Goal: Find contact information: Find contact information

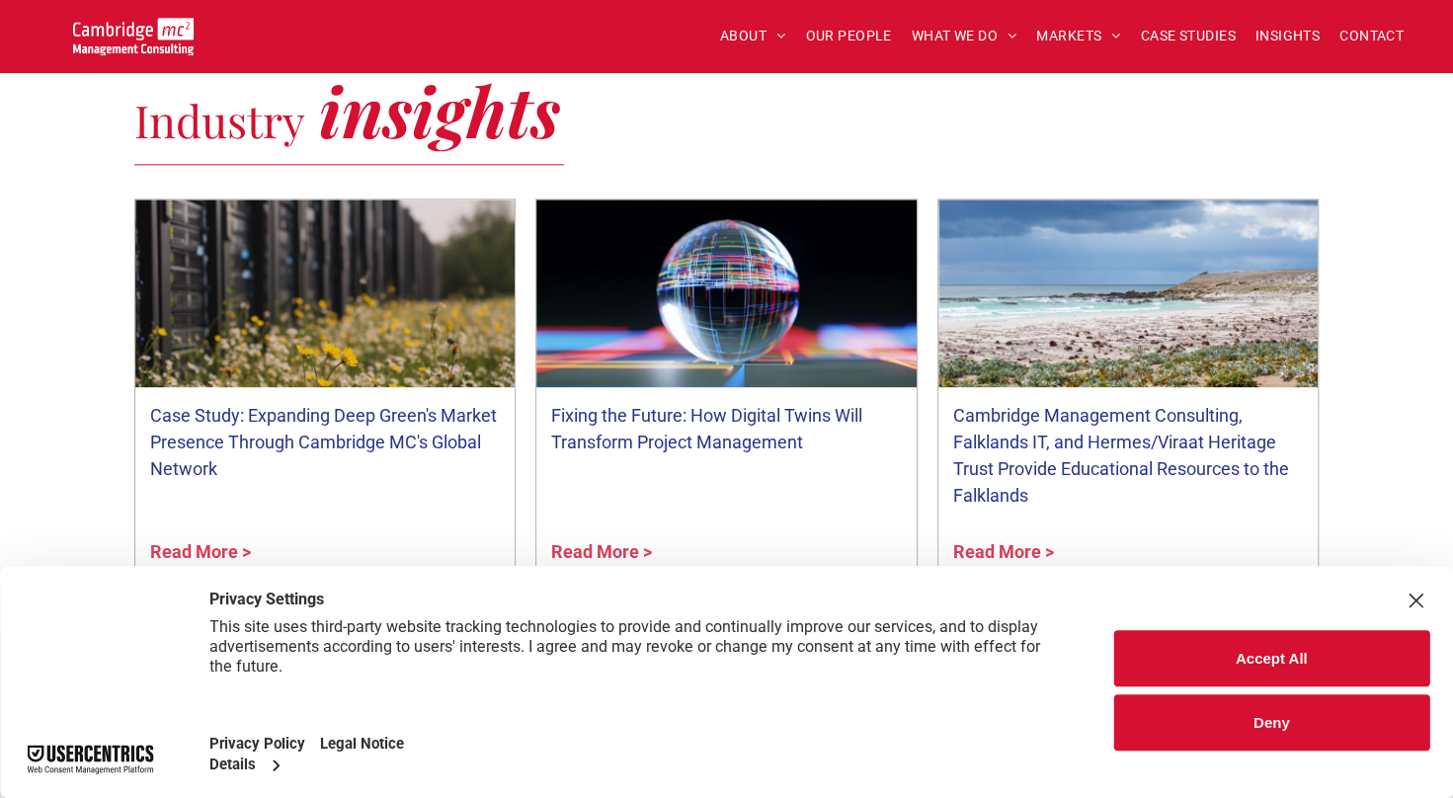
scroll to position [1536, 0]
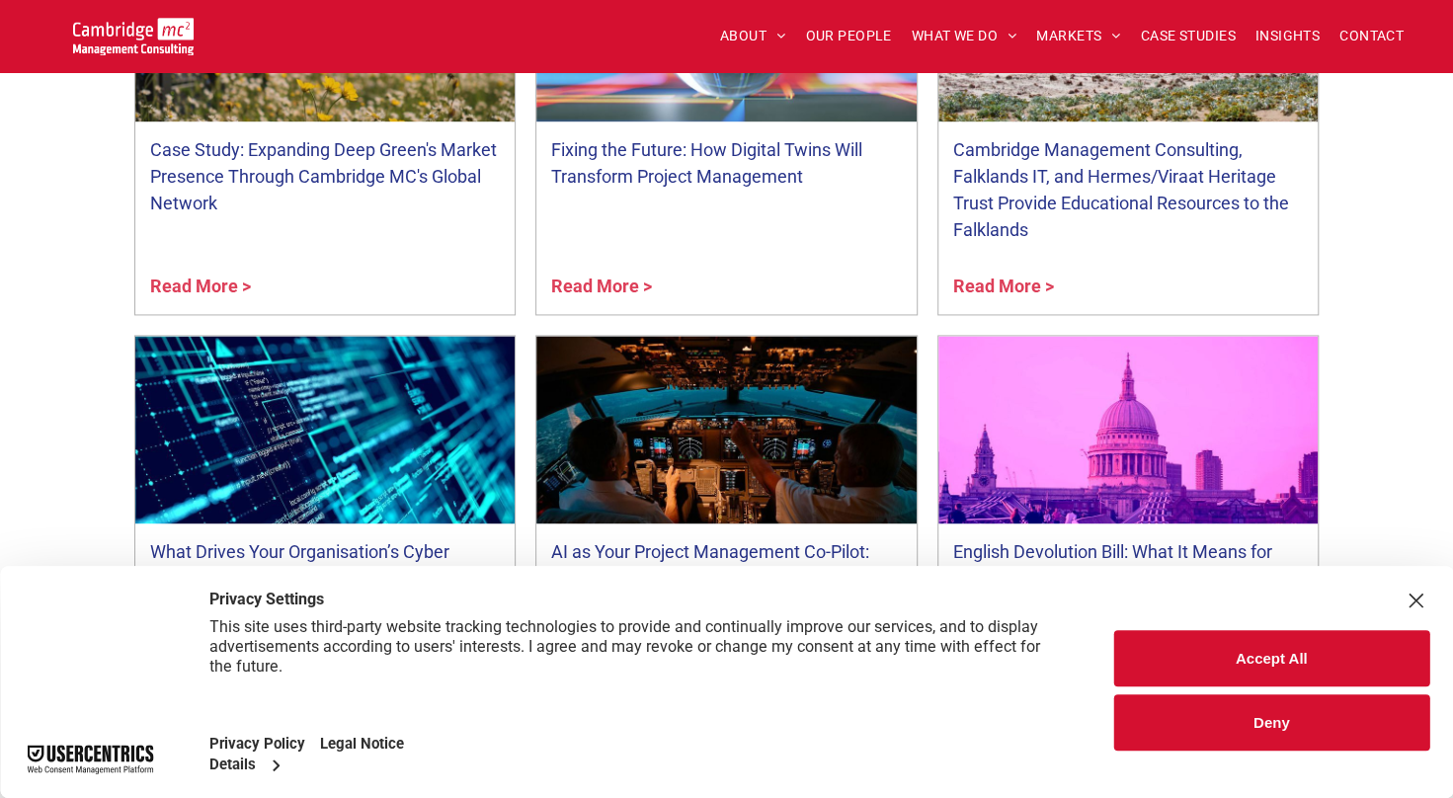
click at [1293, 661] on button "Accept All" at bounding box center [1272, 658] width 316 height 56
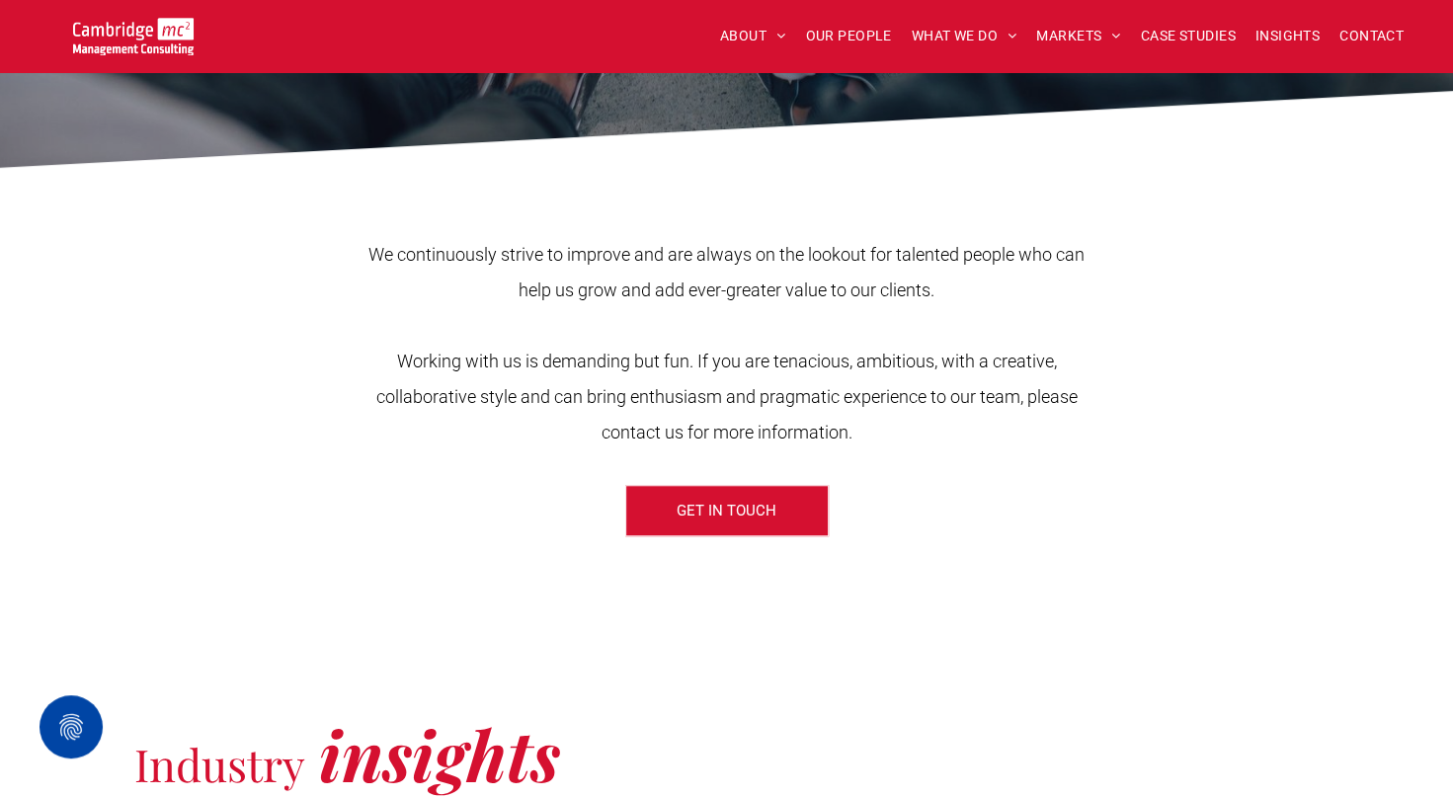
scroll to position [627, 0]
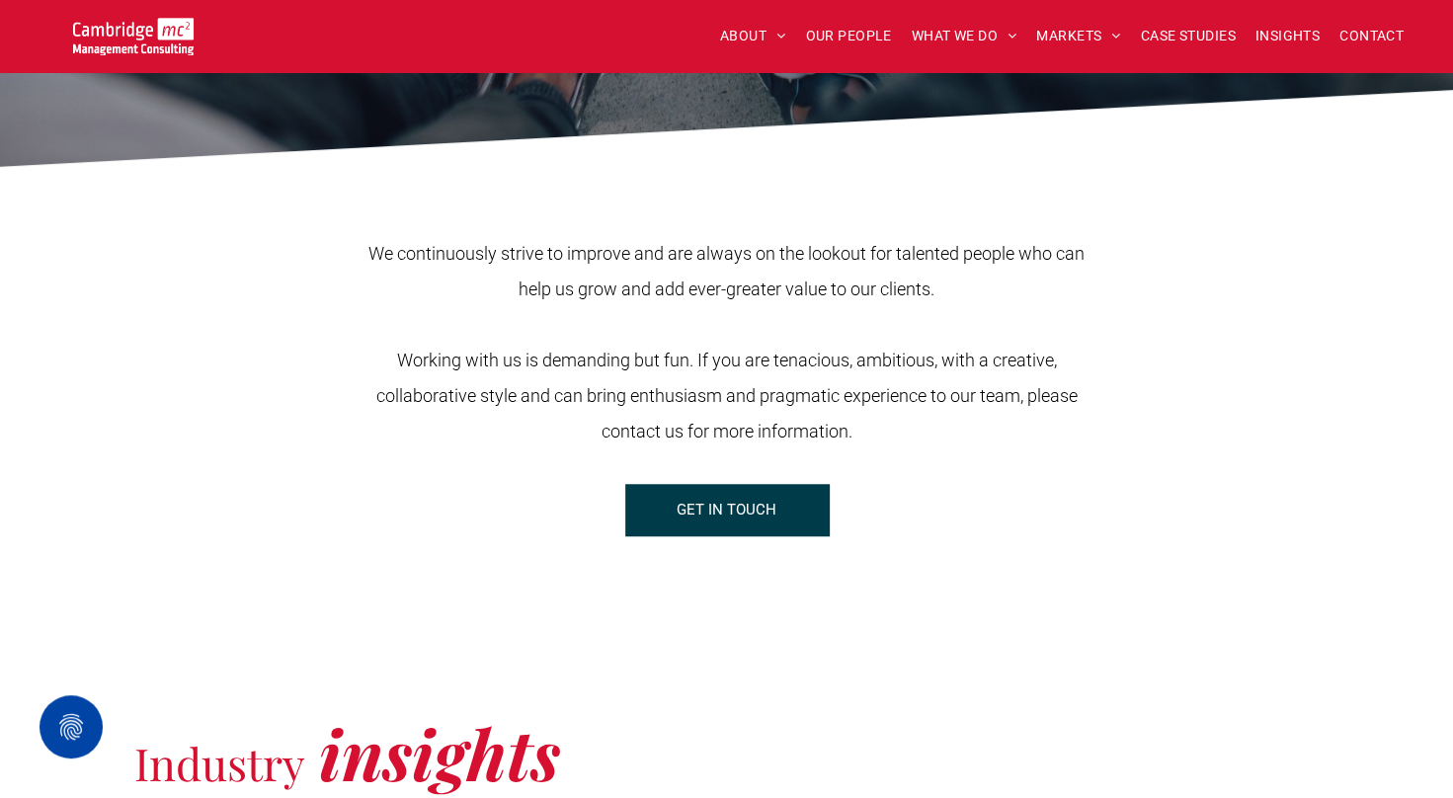
click at [733, 523] on span "GET IN TOUCH" at bounding box center [727, 509] width 100 height 49
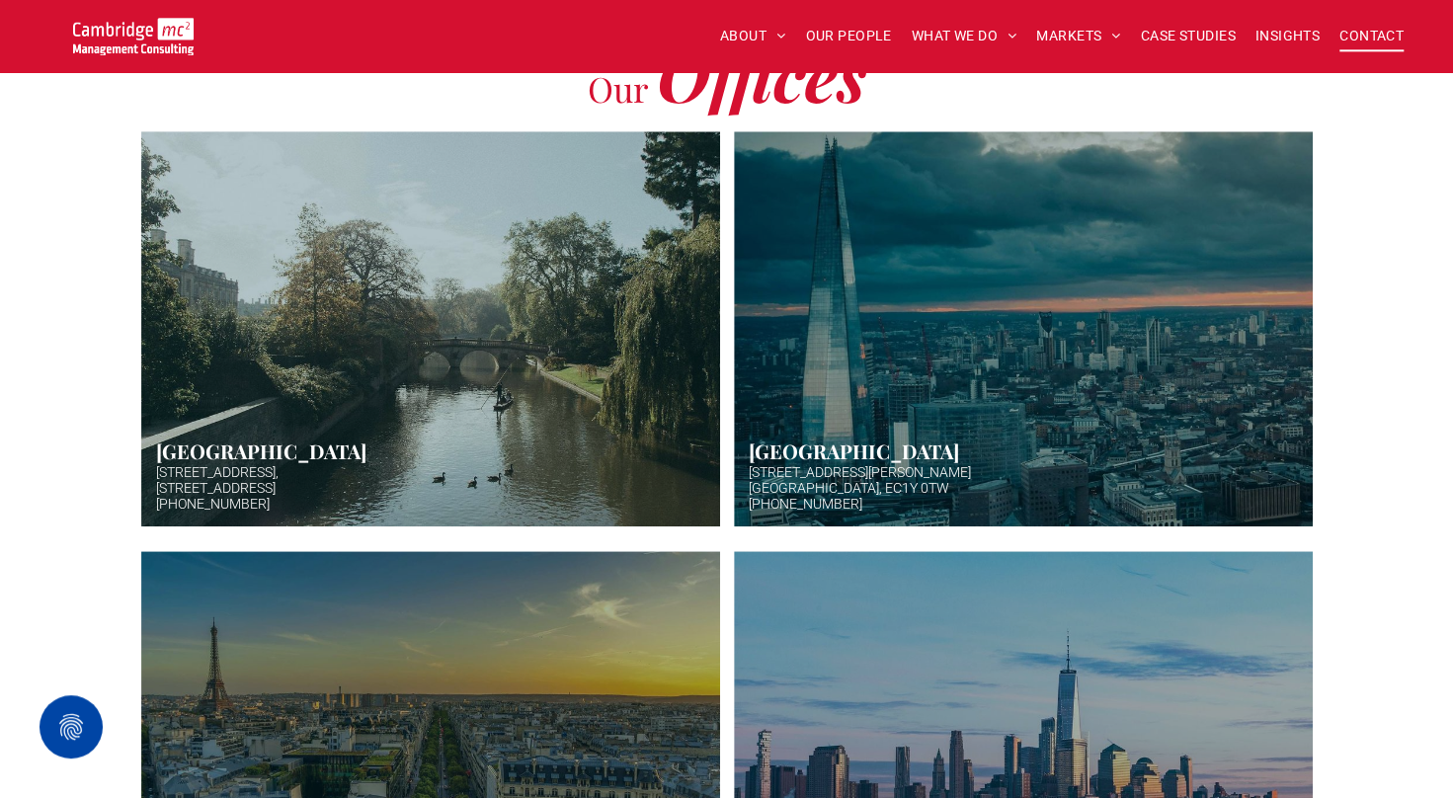
scroll to position [539, 0]
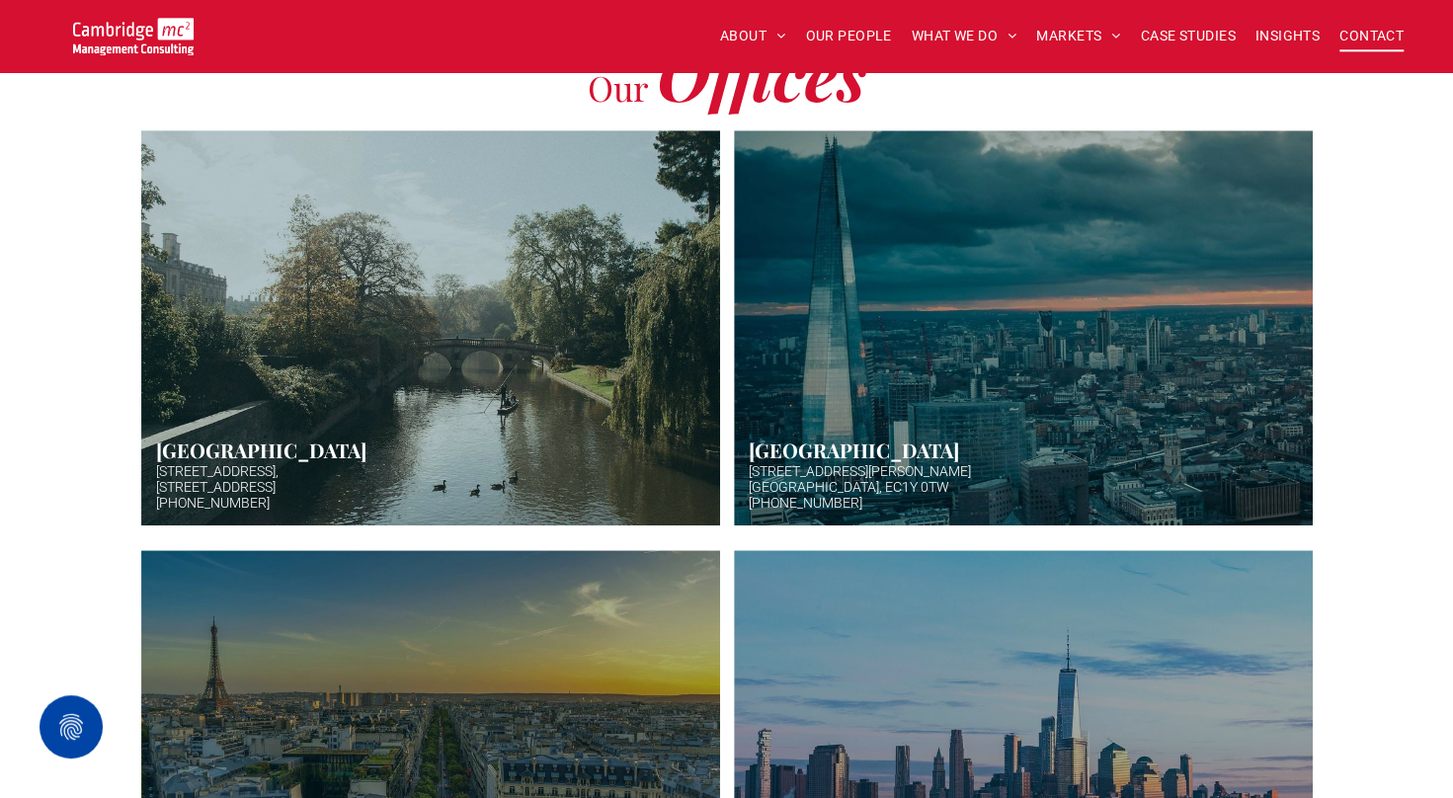
click at [608, 439] on link "Hazy afternoon photo of river and bridge in Cambridge. Punt boat in middle-dist…" at bounding box center [431, 328] width 614 height 419
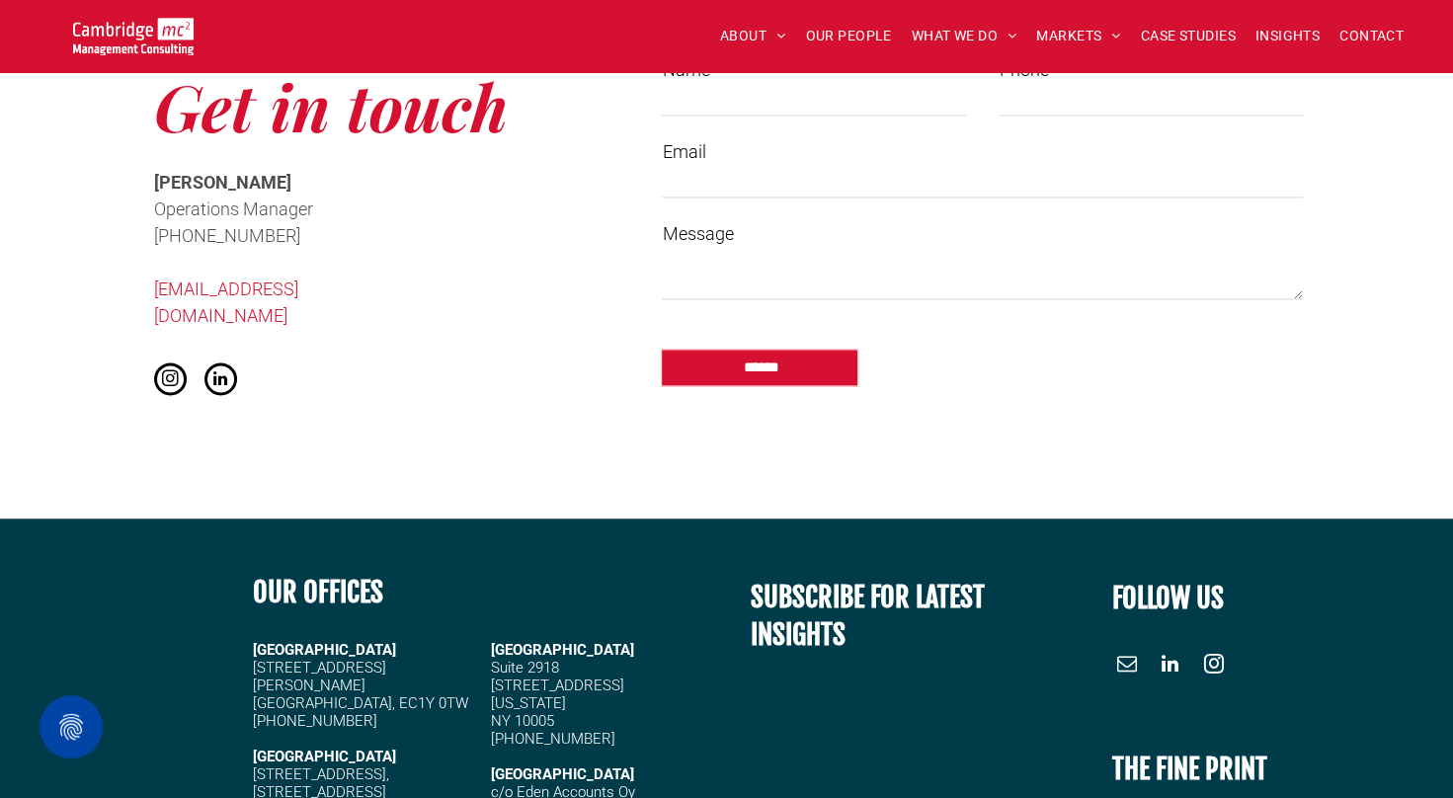
scroll to position [1574, 0]
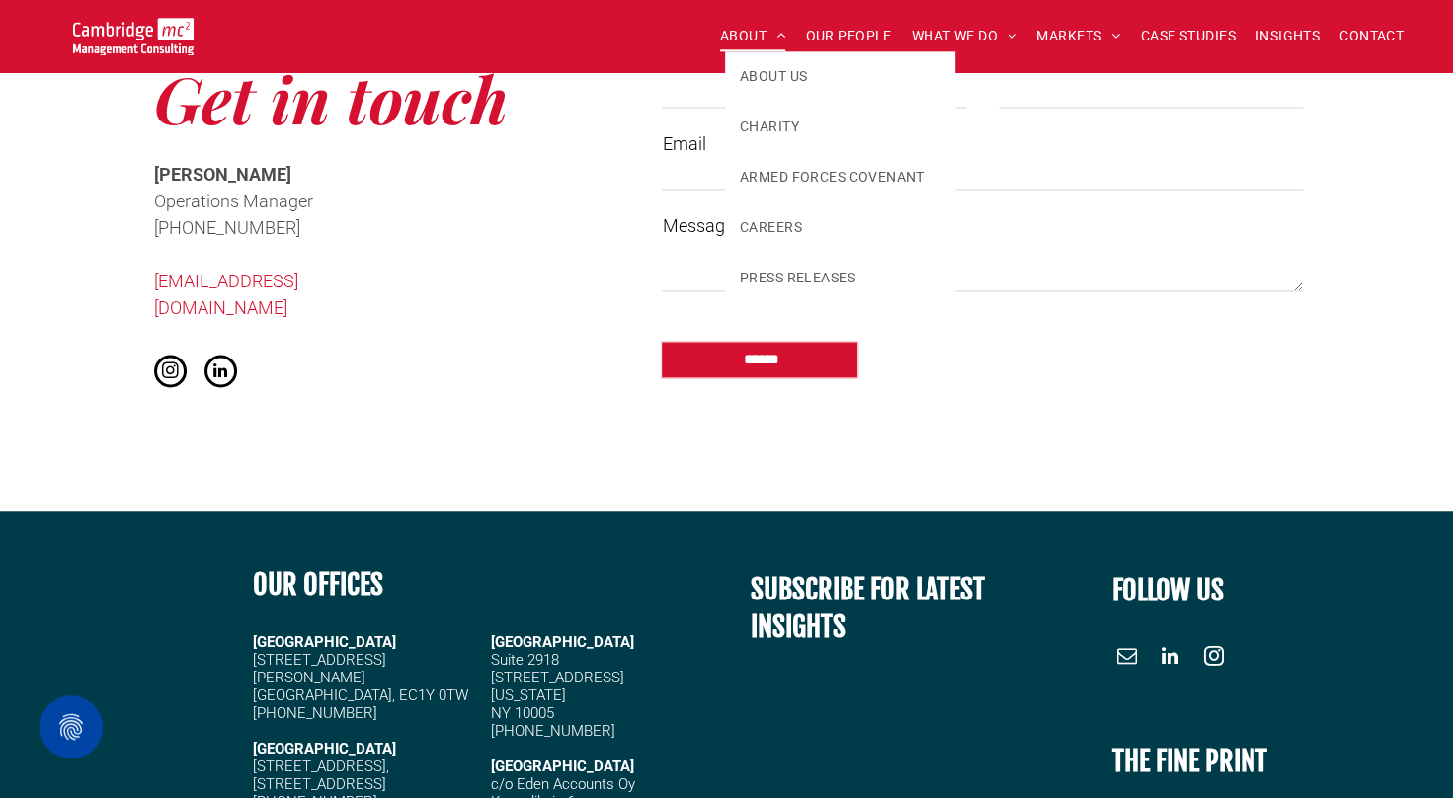
click at [762, 43] on span "ABOUT" at bounding box center [753, 36] width 66 height 31
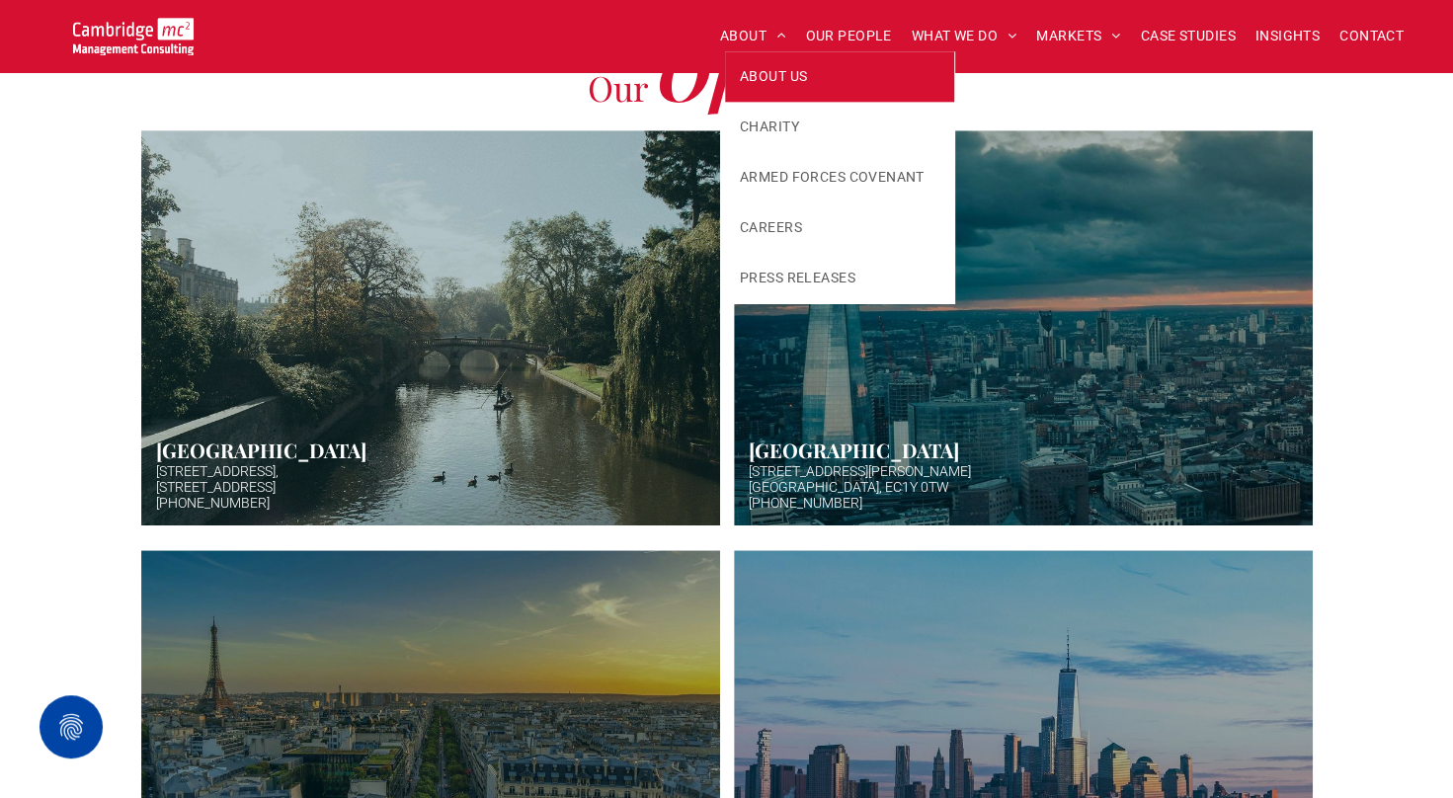
click at [764, 63] on link "ABOUT US" at bounding box center [839, 76] width 229 height 50
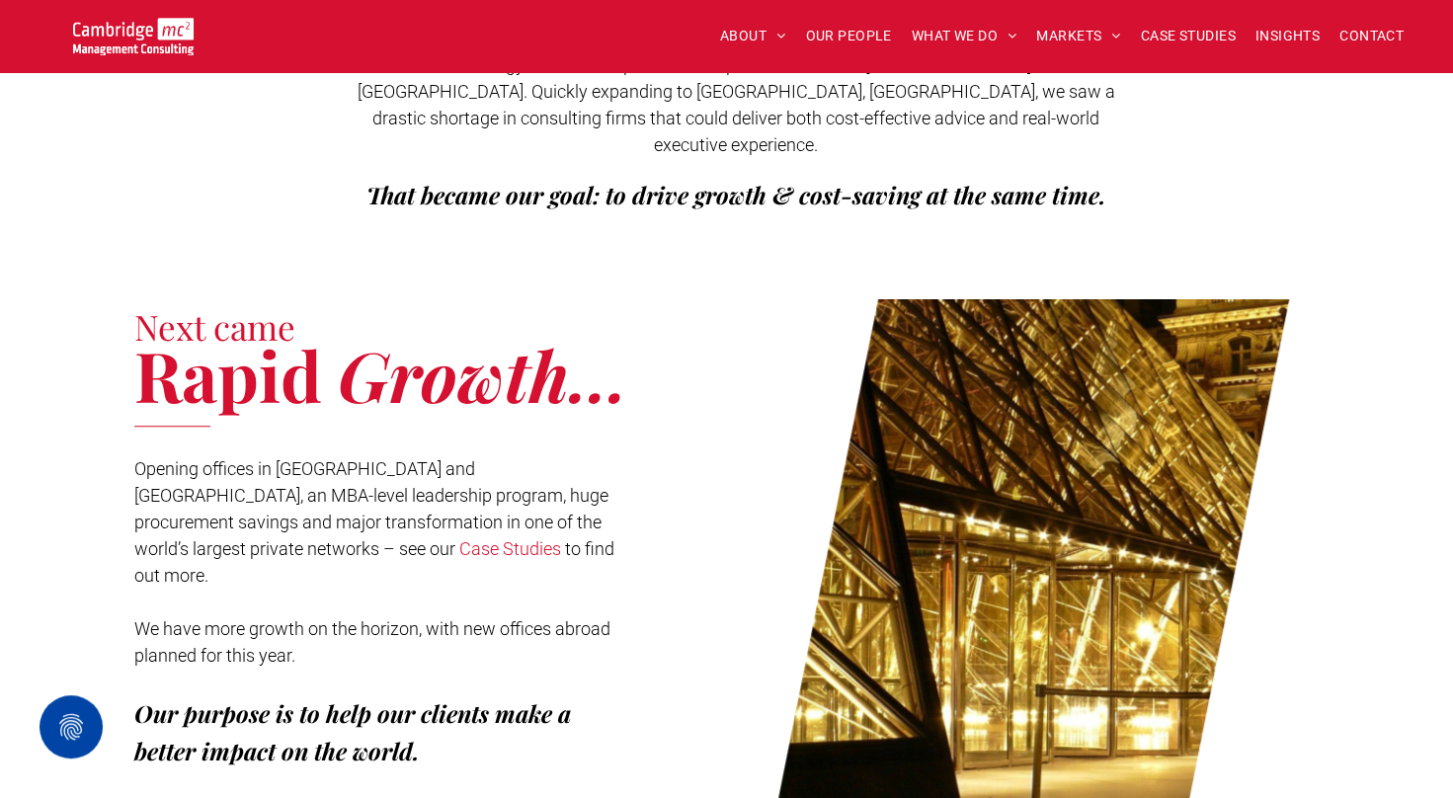
scroll to position [637, 0]
